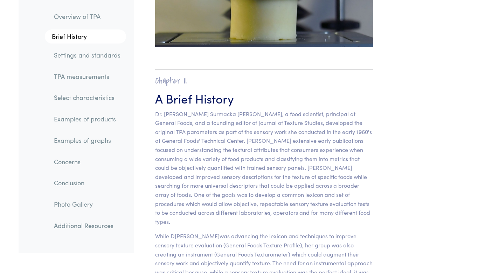
scroll to position [436, 0]
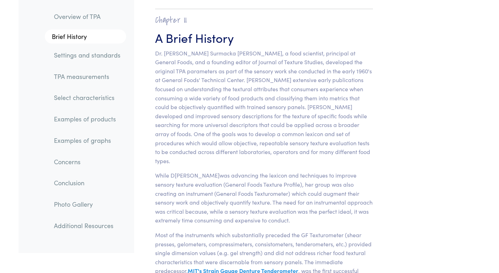
click at [84, 121] on link "Examples of products" at bounding box center [87, 119] width 78 height 16
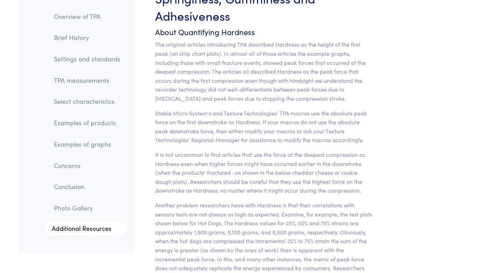
scroll to position [5563, 0]
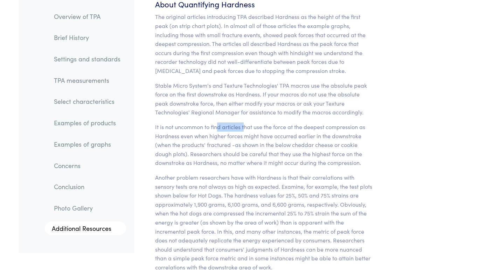
drag, startPoint x: 218, startPoint y: 111, endPoint x: 268, endPoint y: 112, distance: 50.1
click at [268, 122] on p "It is not uncommon to find articles that use the force at the deepest compressi…" at bounding box center [264, 144] width 218 height 45
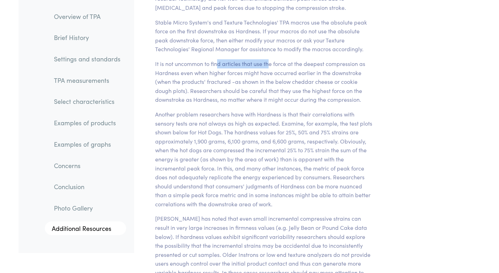
scroll to position [5626, 0]
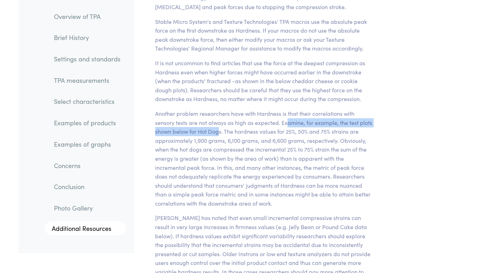
drag, startPoint x: 287, startPoint y: 107, endPoint x: 218, endPoint y: 117, distance: 69.4
click at [218, 117] on p "Another problem researchers have with Hardness is that their correlations with …" at bounding box center [264, 158] width 218 height 99
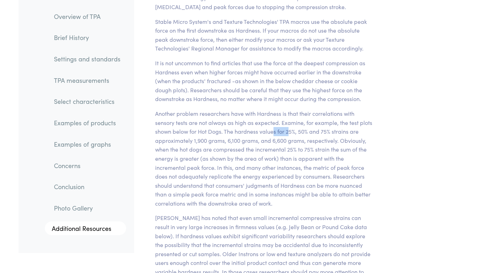
drag, startPoint x: 275, startPoint y: 118, endPoint x: 290, endPoint y: 118, distance: 15.1
click at [290, 118] on p "Another problem researchers have with Hardness is that their correlations with …" at bounding box center [264, 158] width 218 height 99
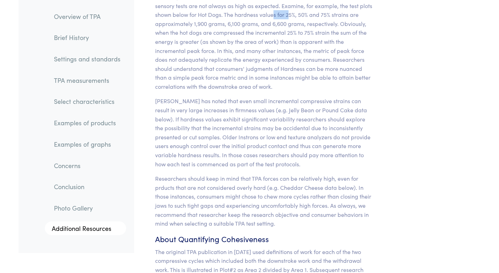
scroll to position [5771, 0]
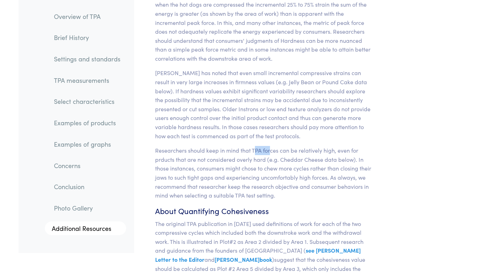
drag, startPoint x: 254, startPoint y: 133, endPoint x: 275, endPoint y: 134, distance: 21.1
click at [271, 146] on p "Researchers should keep in mind that TPA forces can be relatively high, even fo…" at bounding box center [264, 173] width 218 height 54
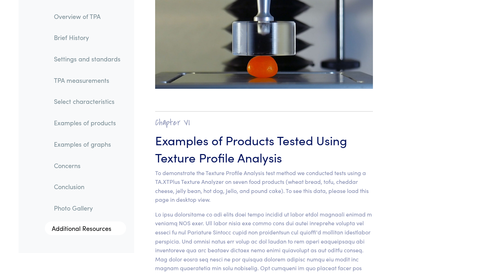
click at [76, 208] on link "Photo Gallery" at bounding box center [87, 208] width 78 height 16
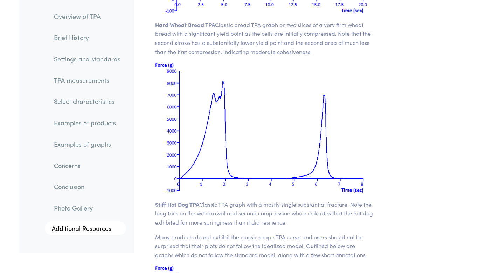
scroll to position [9046, 0]
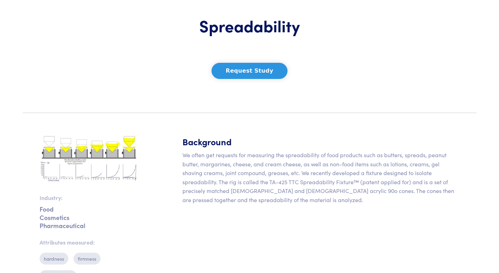
scroll to position [63, 0]
drag, startPoint x: 203, startPoint y: 155, endPoint x: 303, endPoint y: 158, distance: 99.9
click at [276, 157] on p "We often get requests for measuring the spreadability of food products such as …" at bounding box center [322, 177] width 278 height 54
drag, startPoint x: 249, startPoint y: 184, endPoint x: 288, endPoint y: 185, distance: 40.0
click at [288, 185] on p "We often get requests for measuring the spreadability of food products such as …" at bounding box center [322, 177] width 278 height 54
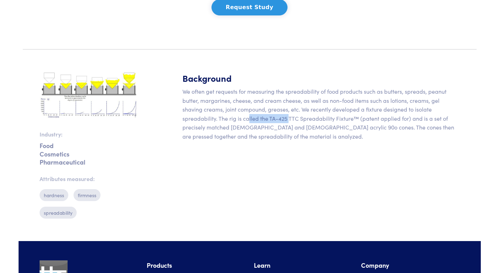
scroll to position [134, 0]
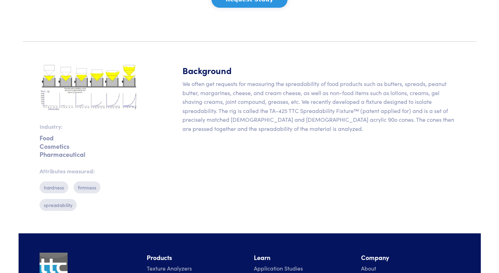
click at [51, 191] on p "hardness" at bounding box center [54, 187] width 29 height 12
click at [51, 187] on p "hardness" at bounding box center [54, 187] width 29 height 12
click at [60, 185] on p "hardness" at bounding box center [54, 187] width 29 height 12
drag, startPoint x: 60, startPoint y: 196, endPoint x: 53, endPoint y: 167, distance: 29.9
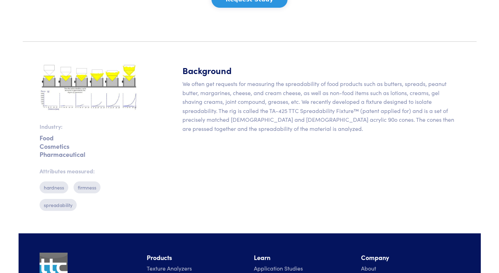
click at [60, 195] on div "Industry: Food Cosmetics Pharmaceutical Attributes measured: hardness firmness …" at bounding box center [88, 140] width 107 height 152
drag, startPoint x: 49, startPoint y: 150, endPoint x: 49, endPoint y: 145, distance: 4.6
click at [49, 153] on p "Pharmaceutical" at bounding box center [89, 154] width 99 height 2
click at [49, 145] on p "Cosmetics" at bounding box center [89, 146] width 99 height 2
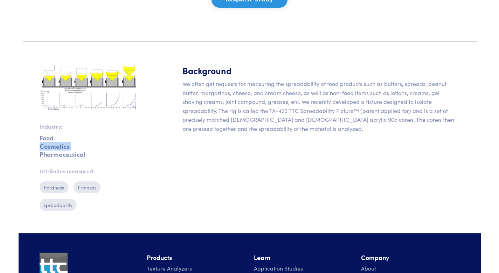
click at [49, 145] on p "Cosmetics" at bounding box center [89, 146] width 99 height 2
click at [57, 153] on p "Pharmaceutical" at bounding box center [89, 154] width 99 height 2
click at [56, 153] on p "Pharmaceutical" at bounding box center [89, 154] width 99 height 2
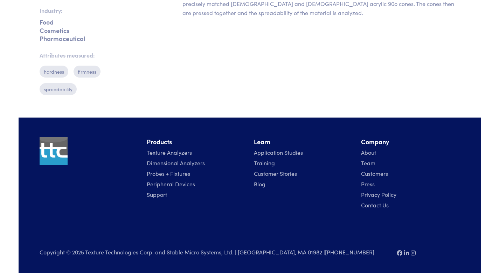
scroll to position [251, 0]
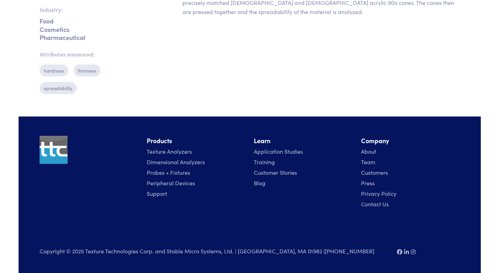
click at [272, 153] on link "Application Studies" at bounding box center [278, 151] width 49 height 8
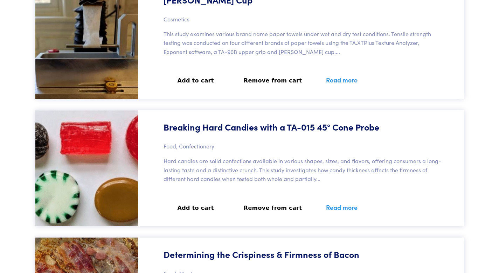
scroll to position [694, 0]
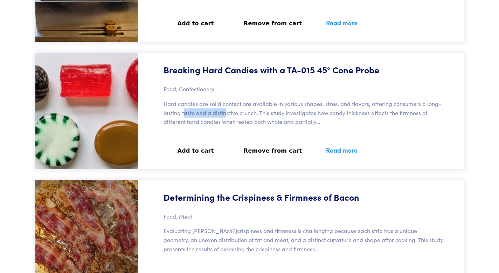
drag, startPoint x: 183, startPoint y: 54, endPoint x: 225, endPoint y: 55, distance: 41.7
click at [225, 99] on p "Hard candies are solid confections available in various shapes, sizes, and flav…" at bounding box center [304, 112] width 280 height 27
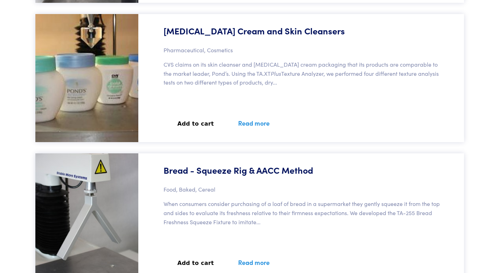
scroll to position [16832, 0]
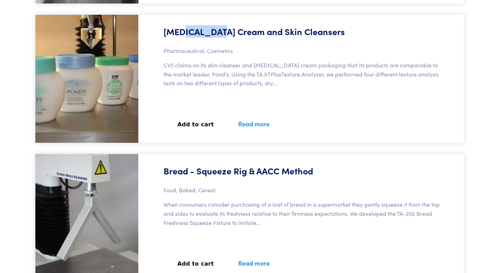
drag, startPoint x: 181, startPoint y: 21, endPoint x: 215, endPoint y: 19, distance: 34.0
click at [215, 25] on h5 "[MEDICAL_DATA] Cream and Skin Cleansers" at bounding box center [255, 31] width 182 height 12
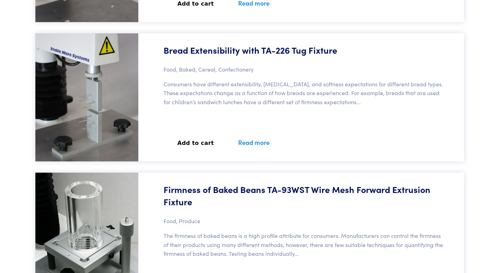
scroll to position [17094, 0]
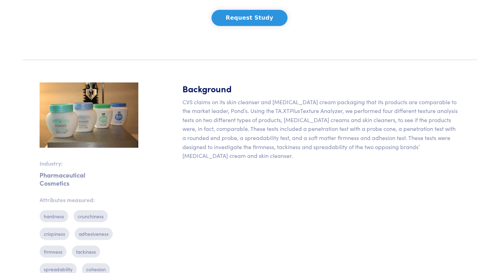
scroll to position [140, 0]
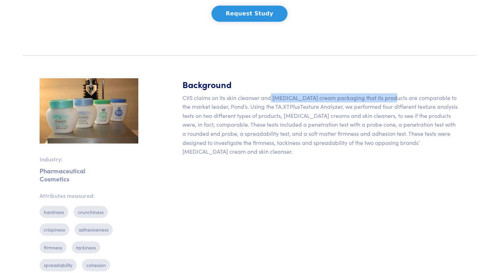
drag, startPoint x: 272, startPoint y: 100, endPoint x: 386, endPoint y: 93, distance: 113.4
click at [386, 93] on p "CVS claims on its skin cleanser and dry skin cream packaging that its products …" at bounding box center [322, 124] width 278 height 63
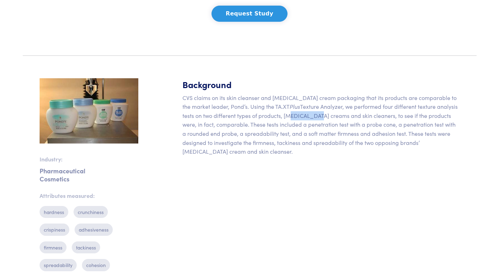
drag, startPoint x: 266, startPoint y: 117, endPoint x: 291, endPoint y: 116, distance: 24.2
click at [290, 116] on p "CVS claims on its skin cleanser and dry skin cream packaging that its products …" at bounding box center [322, 124] width 278 height 63
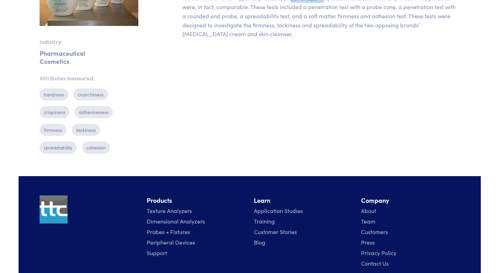
scroll to position [268, 0]
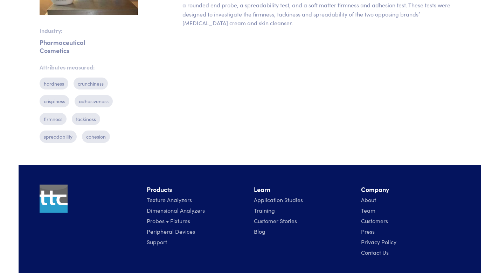
drag, startPoint x: 231, startPoint y: 130, endPoint x: 231, endPoint y: 125, distance: 4.9
click at [232, 130] on div "Background CVS claims on its skin cleanser and dry skin cream packaging that it…" at bounding box center [321, 49] width 286 height 198
click at [231, 122] on div "Background CVS claims on its skin cleanser and dry skin cream packaging that it…" at bounding box center [321, 49] width 286 height 198
click at [88, 78] on p "crunchiness" at bounding box center [91, 83] width 34 height 12
click at [183, 93] on div "Background CVS claims on its skin cleanser and dry skin cream packaging that it…" at bounding box center [321, 49] width 286 height 198
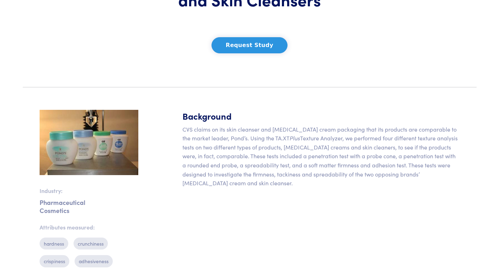
scroll to position [0, 0]
